Goal: Task Accomplishment & Management: Use online tool/utility

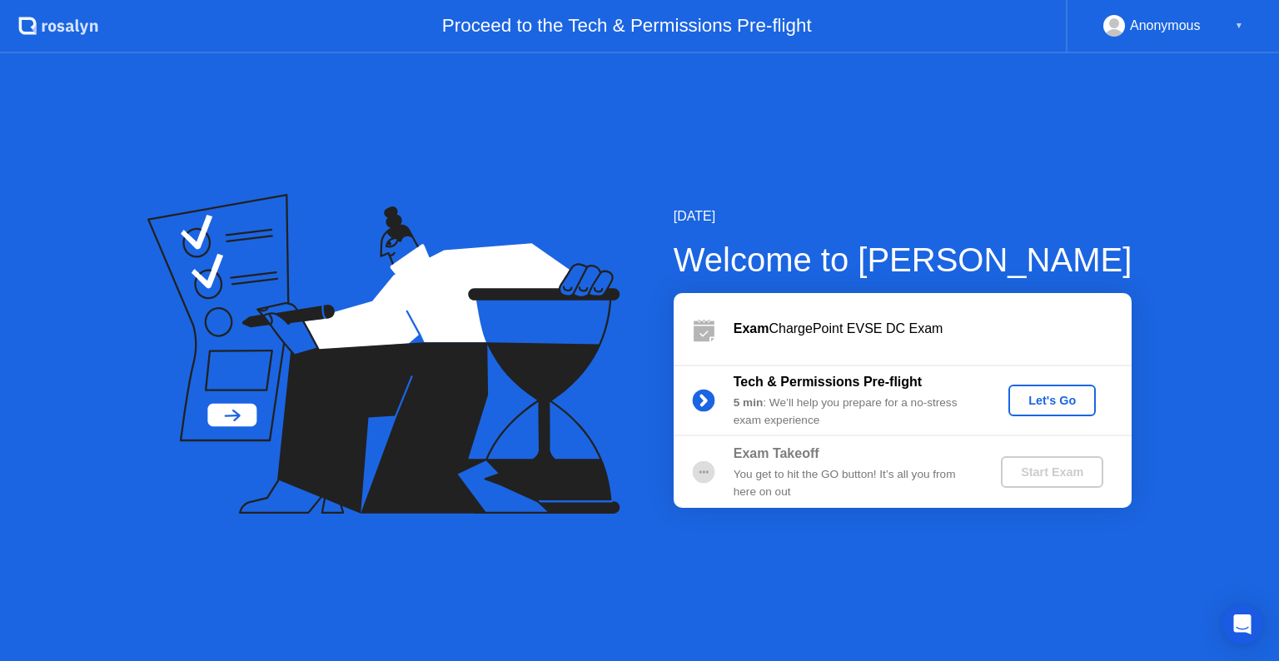
click at [1041, 394] on div "Let's Go" at bounding box center [1052, 400] width 74 height 13
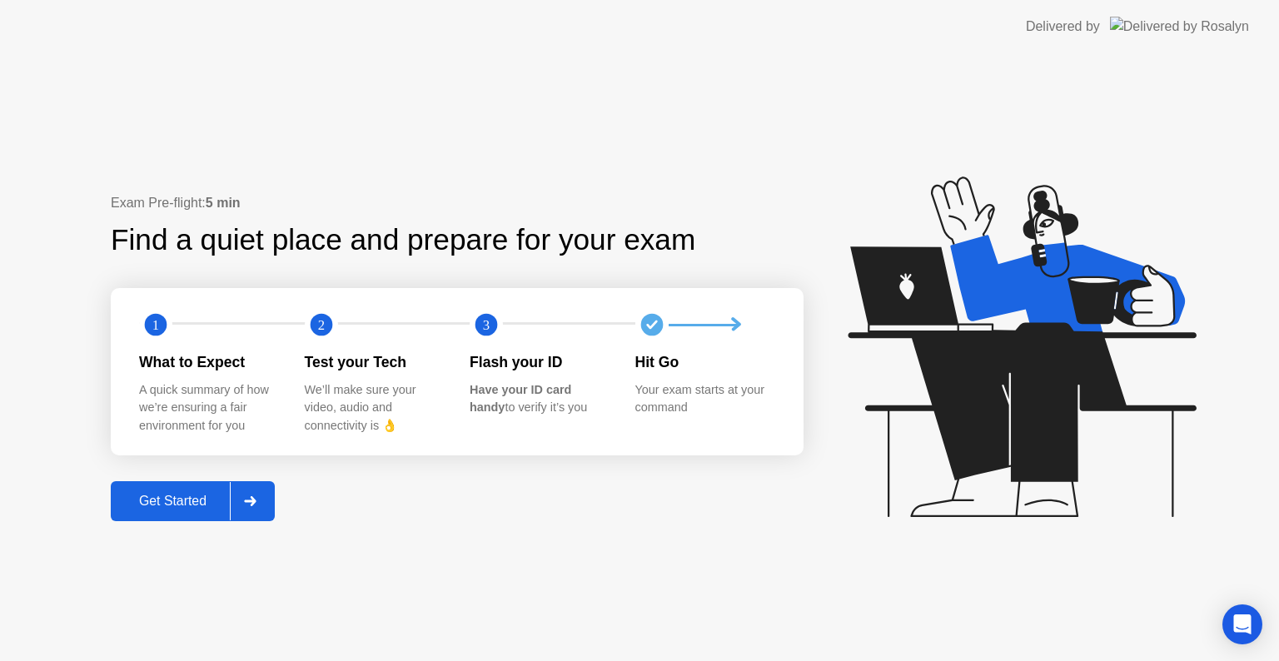
click at [251, 506] on div at bounding box center [250, 501] width 40 height 38
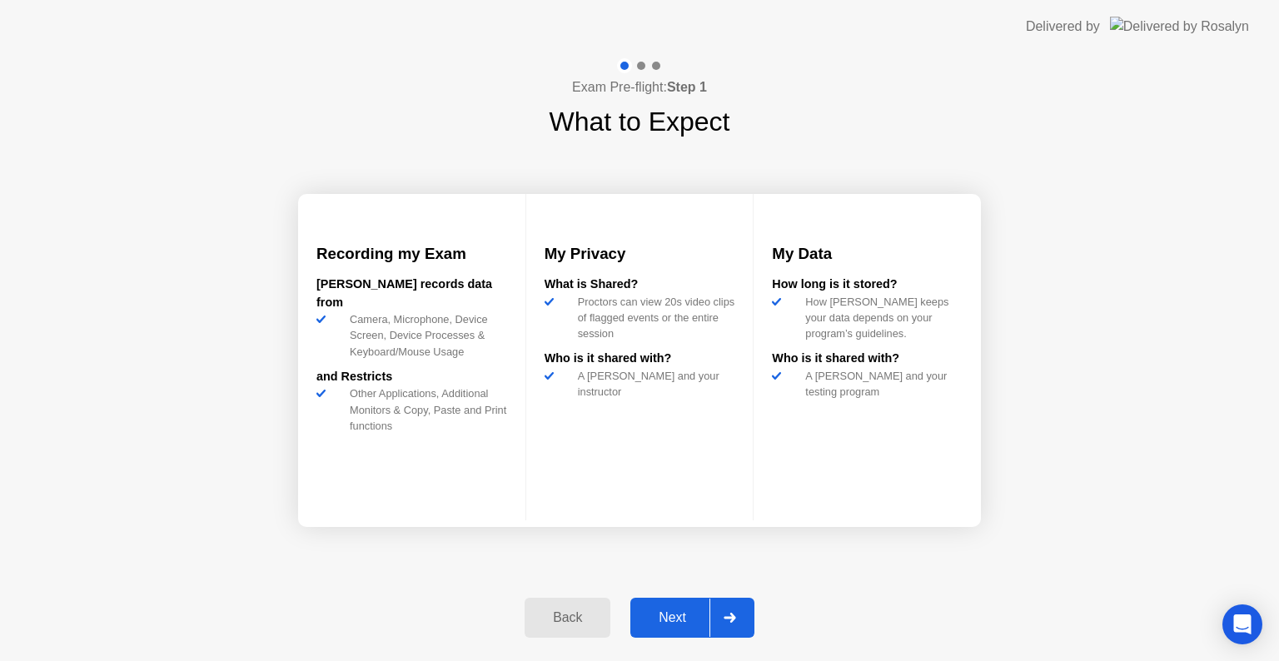
click at [707, 614] on div "Next" at bounding box center [672, 617] width 74 height 15
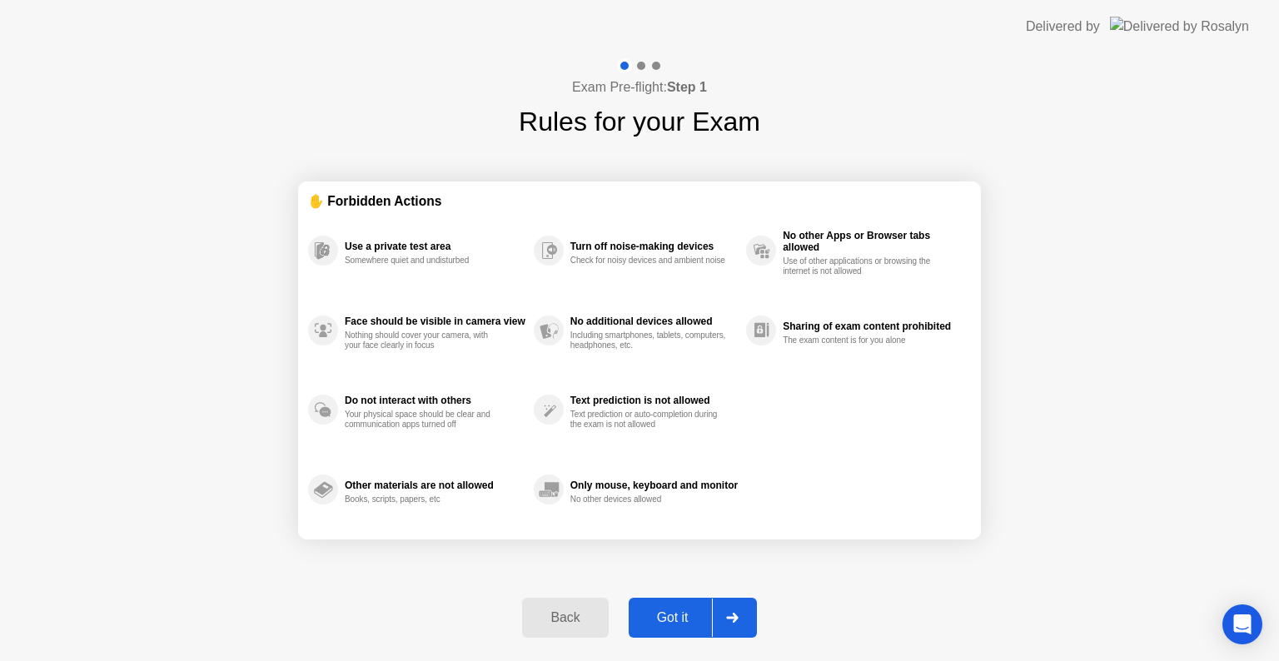
click at [694, 617] on div "Got it" at bounding box center [673, 617] width 78 height 15
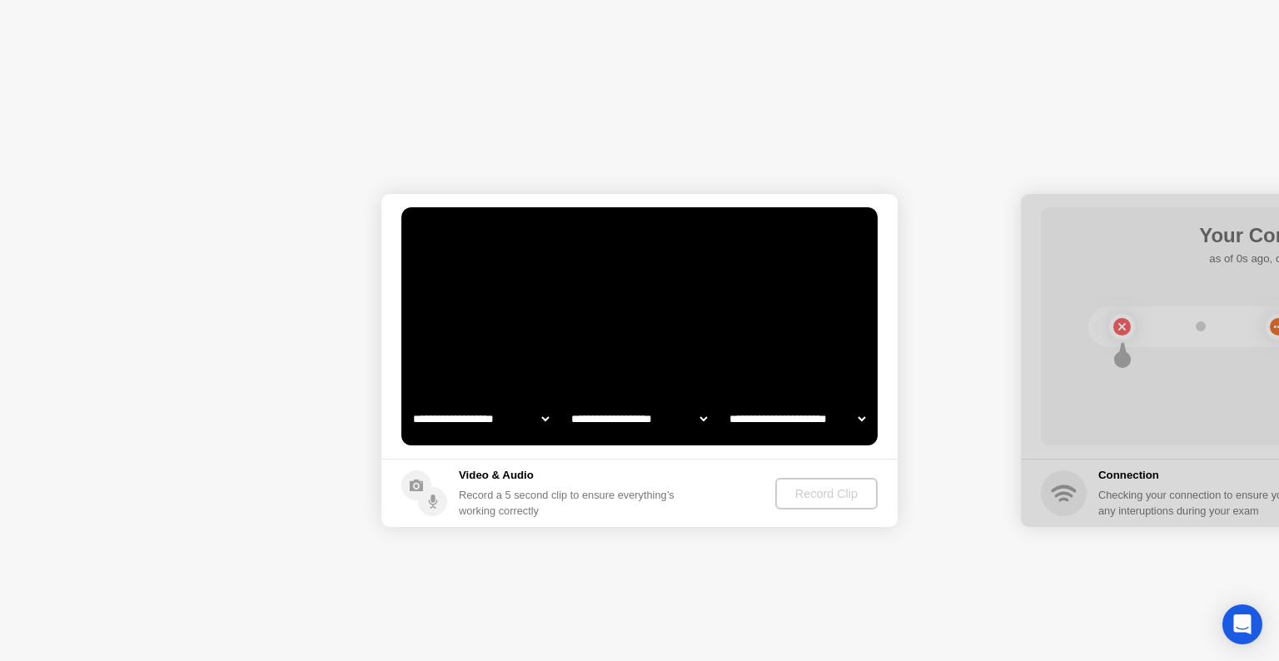
select select "**********"
select select "*******"
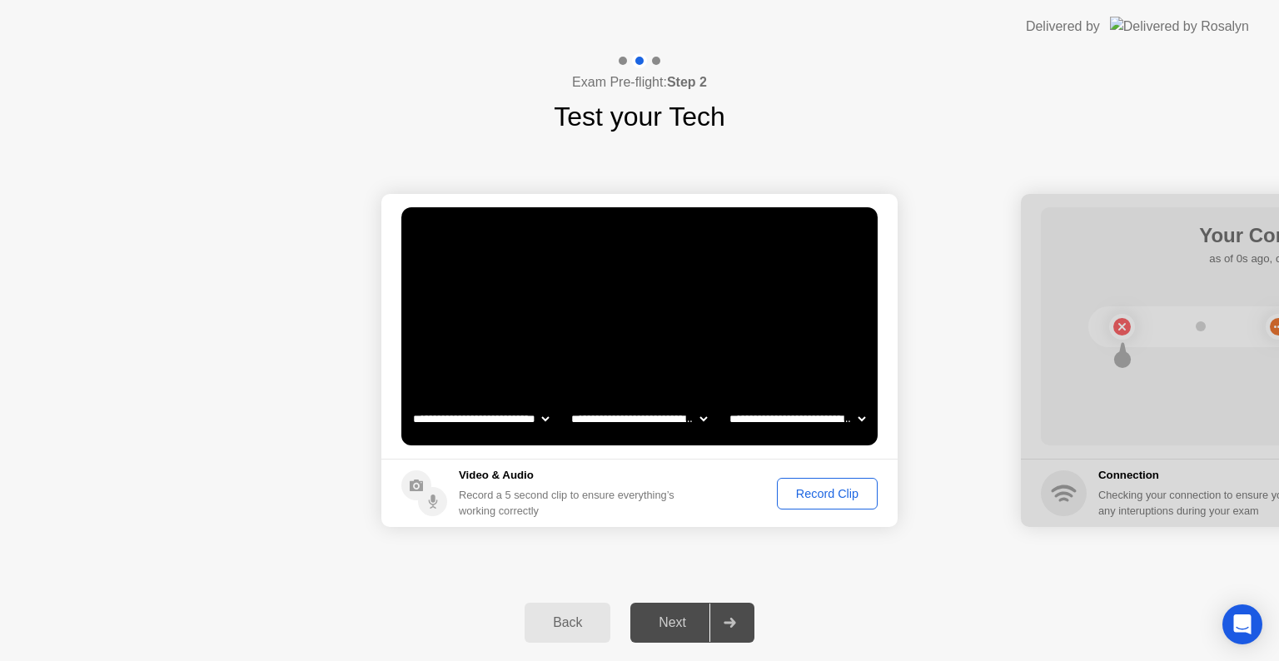
click at [660, 615] on div "Next" at bounding box center [672, 622] width 74 height 15
click at [667, 618] on div "Next" at bounding box center [672, 622] width 74 height 15
click at [827, 491] on div "Record Clip" at bounding box center [827, 493] width 89 height 13
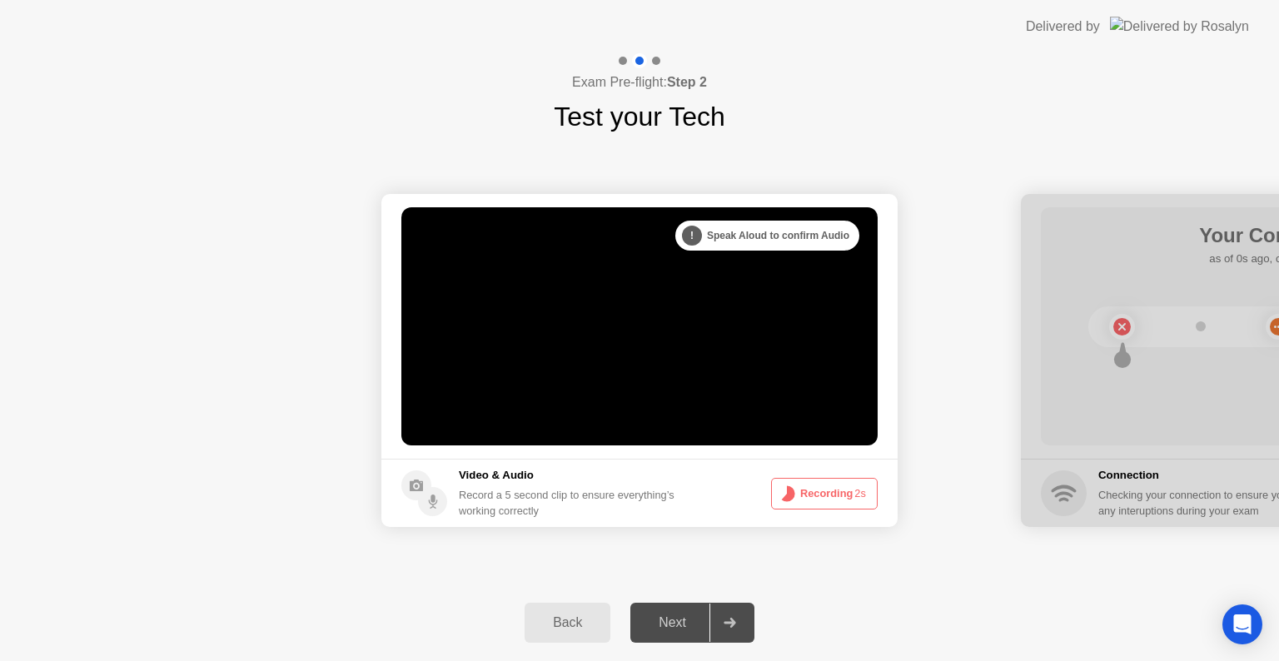
click at [827, 491] on button "Recording 2s" at bounding box center [824, 494] width 107 height 32
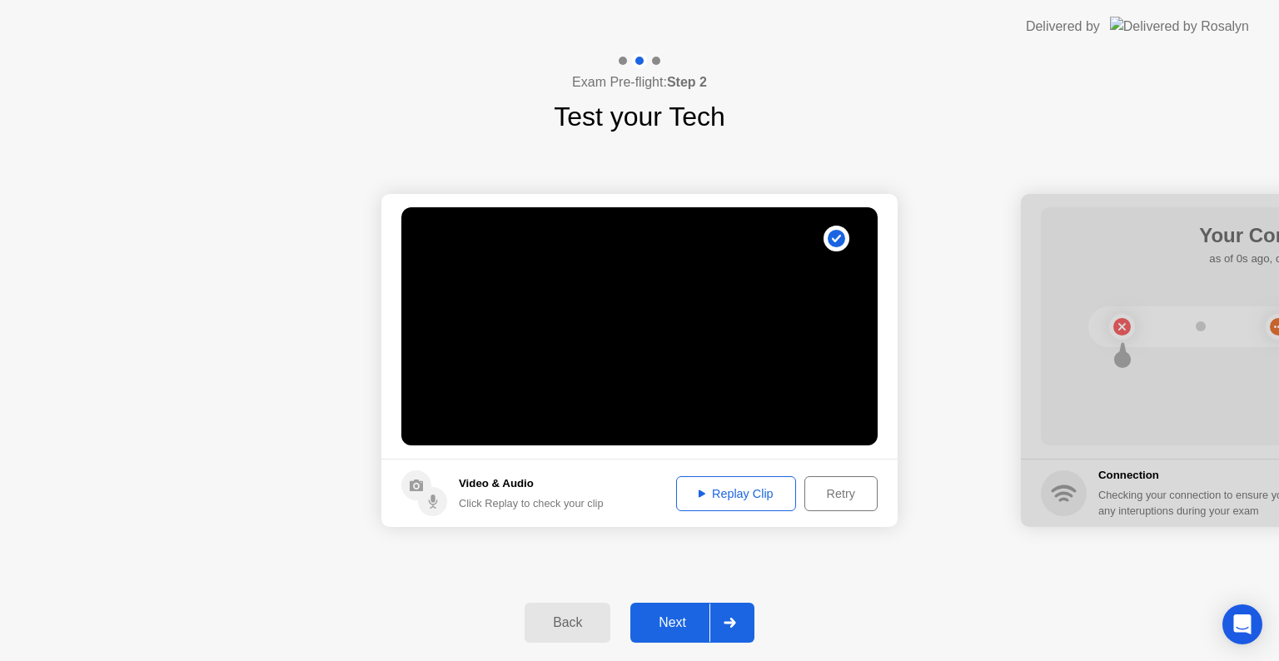
click at [726, 641] on div at bounding box center [729, 623] width 40 height 38
